Goal: Task Accomplishment & Management: Complete application form

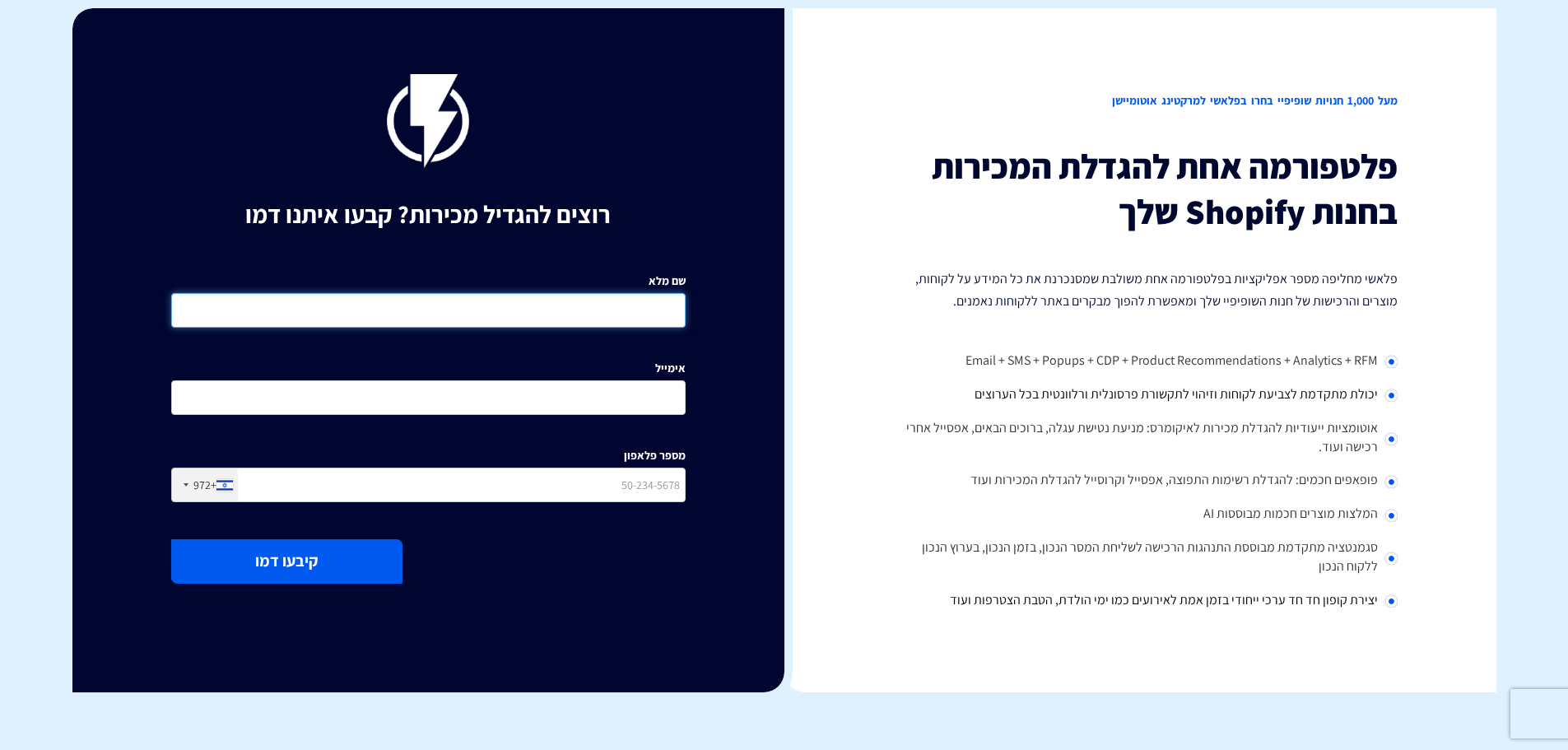
click at [619, 298] on input "שם מלא" at bounding box center [429, 310] width 514 height 35
type input "h"
type input "יונתן"
click at [597, 419] on div "שם מלא [PERSON_NAME] אימייל מספר פלאפון +972 [GEOGRAPHIC_DATA] +1 [GEOGRAPHIC_D…" at bounding box center [428, 391] width 539 height 262
click at [606, 400] on input "אימייל" at bounding box center [429, 398] width 514 height 35
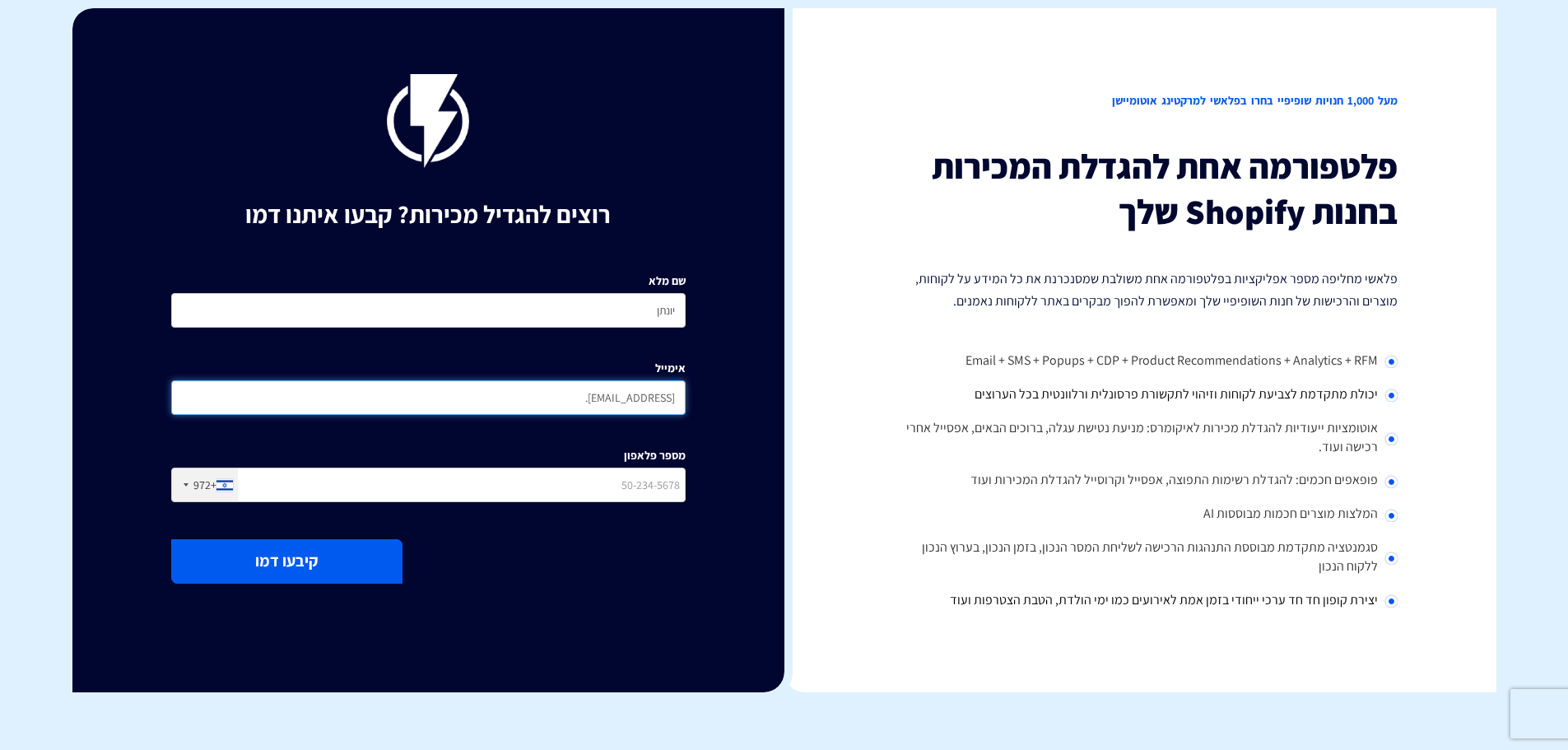
type input "[EMAIL_ADDRESS]."
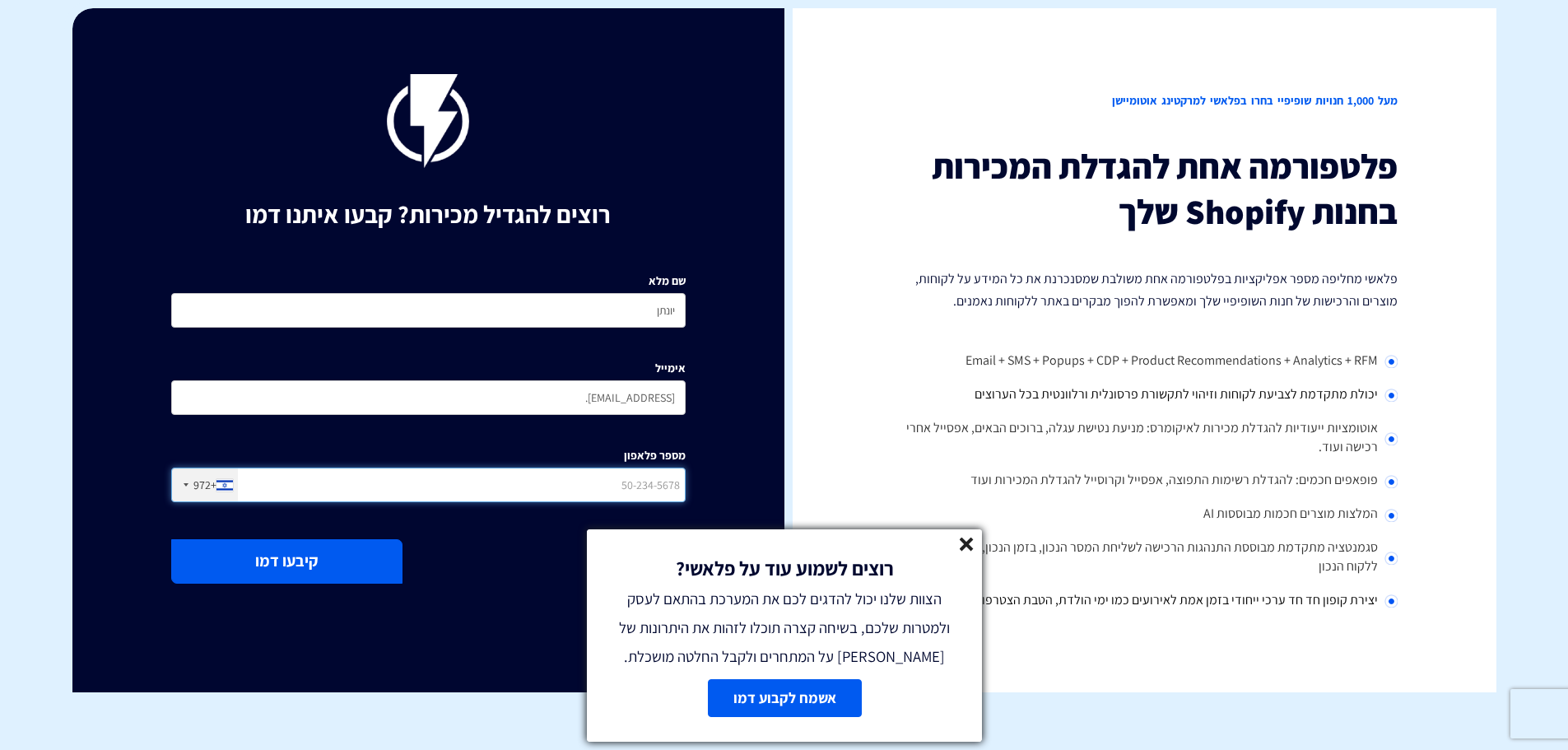
click at [582, 478] on input "מספר פלאפון" at bounding box center [429, 485] width 514 height 35
type input "0586787575"
click at [964, 538] on icon at bounding box center [966, 544] width 14 height 14
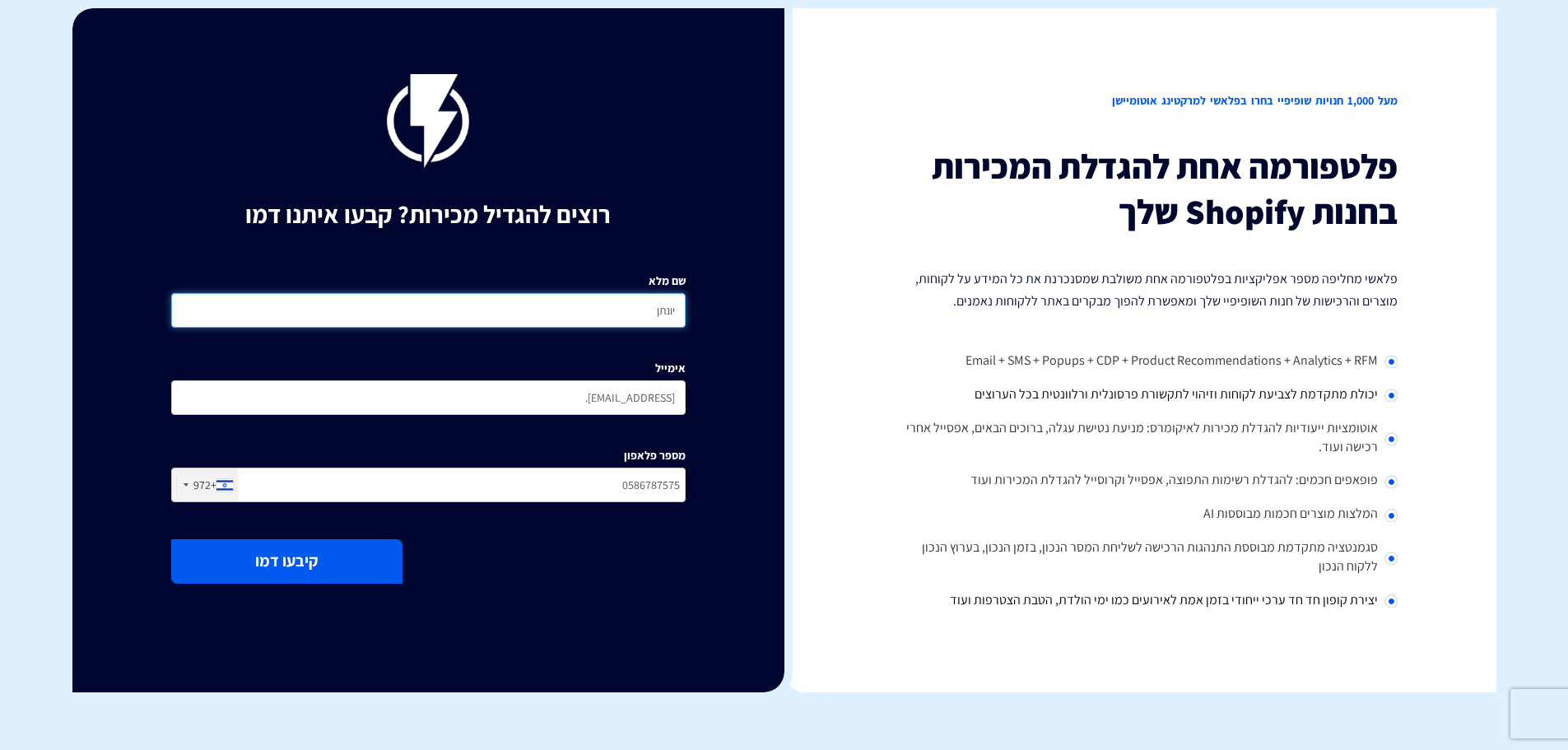
click at [589, 307] on input "יונתן" at bounding box center [429, 310] width 514 height 35
type input "[PERSON_NAME]"
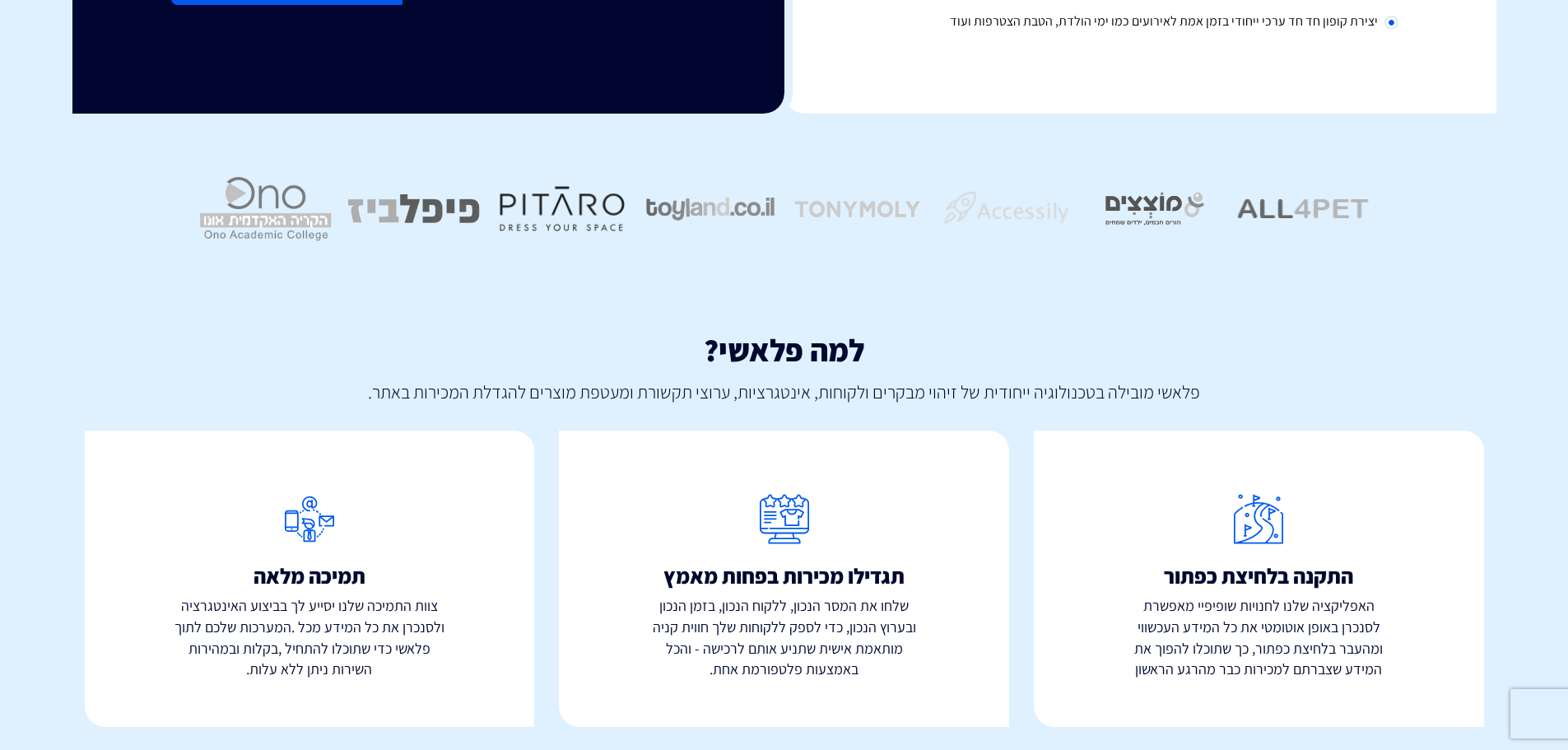
scroll to position [580, 0]
